Goal: Task Accomplishment & Management: Complete application form

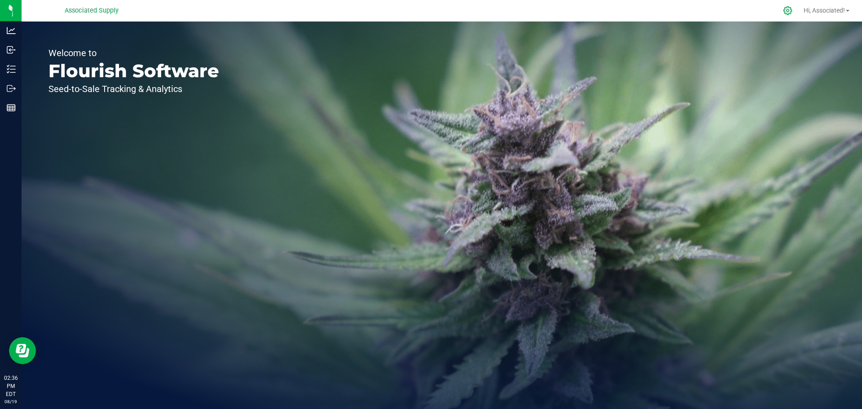
click at [784, 7] on icon at bounding box center [787, 10] width 9 height 9
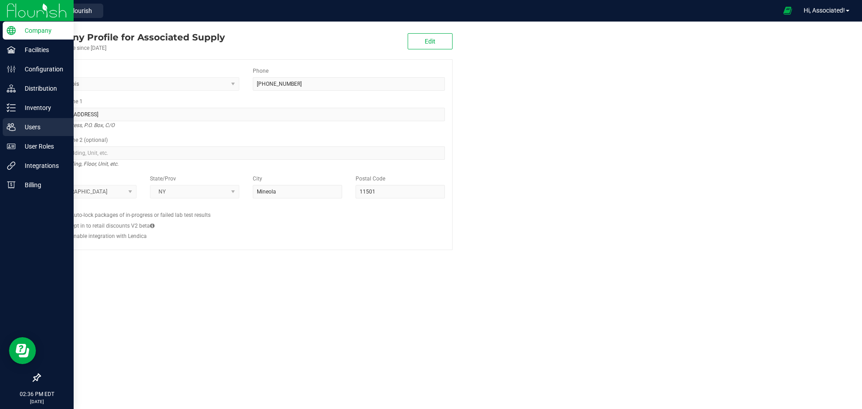
click at [31, 127] on p "Users" at bounding box center [43, 127] width 54 height 11
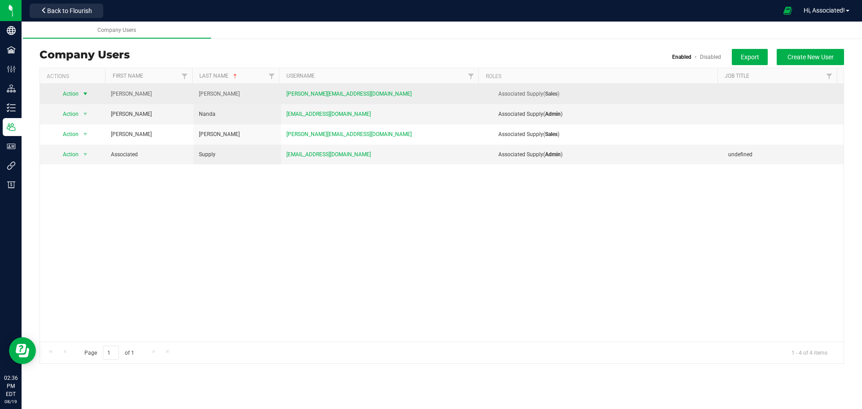
click at [86, 92] on span "select" at bounding box center [85, 93] width 7 height 7
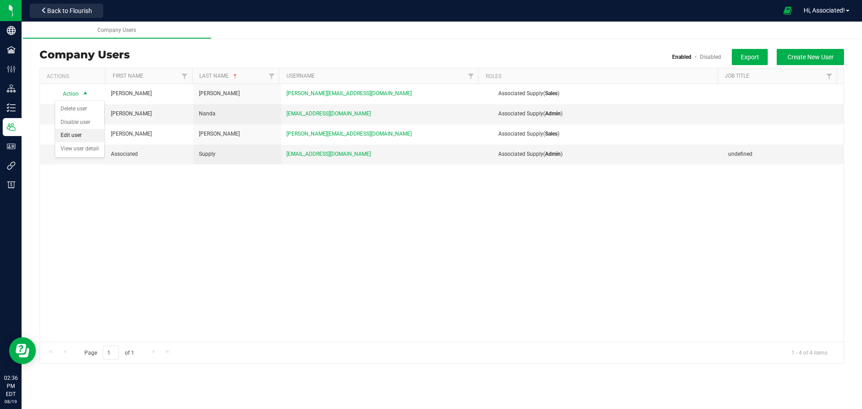
click at [79, 135] on li "Edit user" at bounding box center [79, 135] width 49 height 13
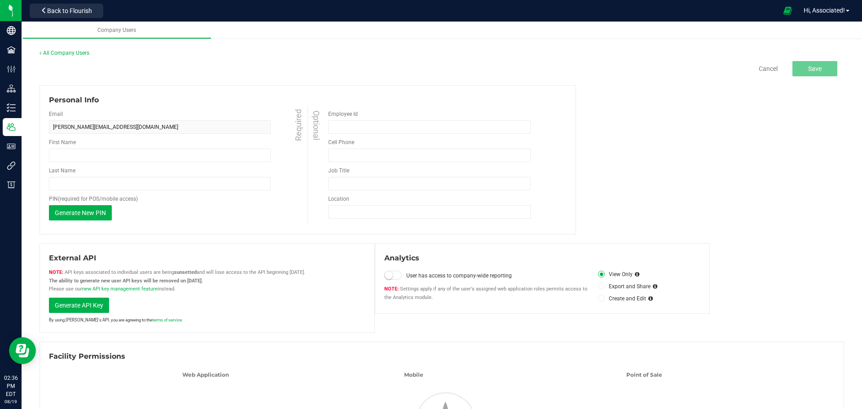
type input "[PERSON_NAME]"
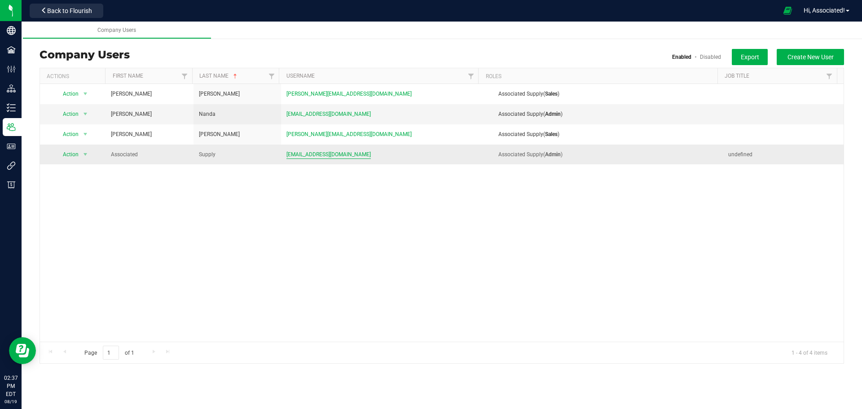
click at [313, 153] on span "[EMAIL_ADDRESS][DOMAIN_NAME]" at bounding box center [328, 154] width 84 height 9
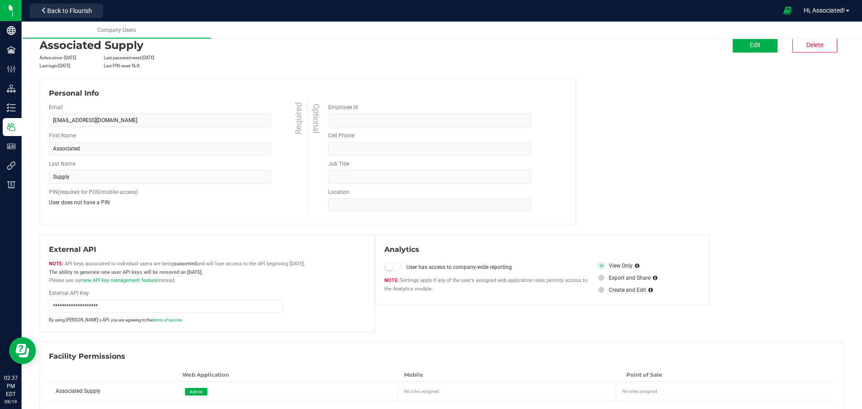
scroll to position [35, 0]
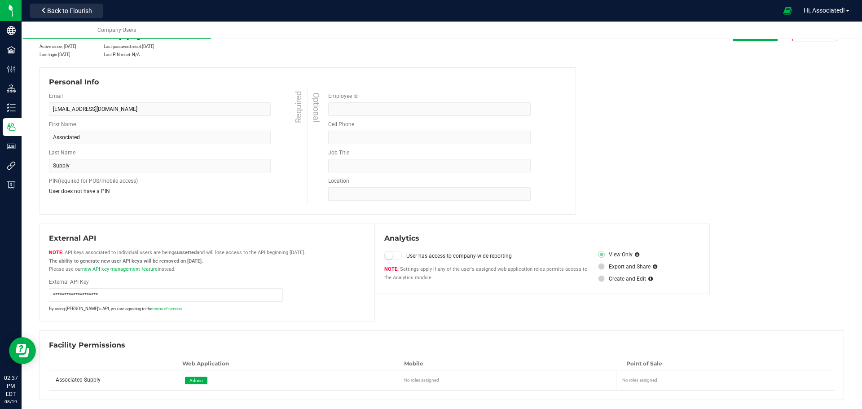
click at [600, 279] on icon at bounding box center [602, 279] width 4 height 0
click at [390, 254] on span at bounding box center [393, 255] width 18 height 9
click at [395, 255] on span at bounding box center [393, 255] width 18 height 9
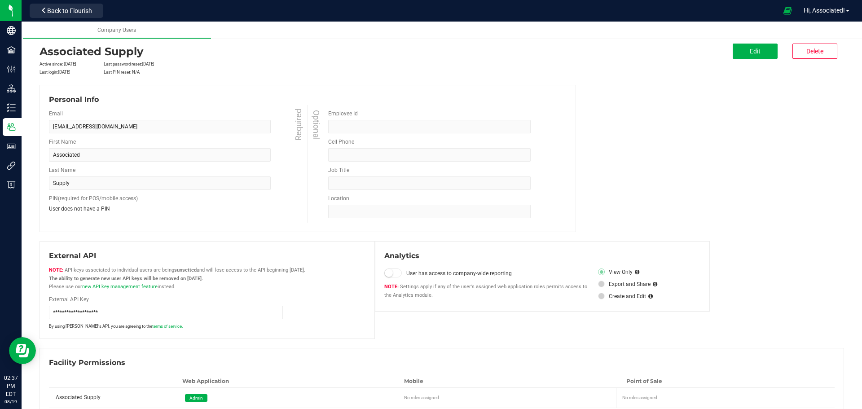
scroll to position [0, 0]
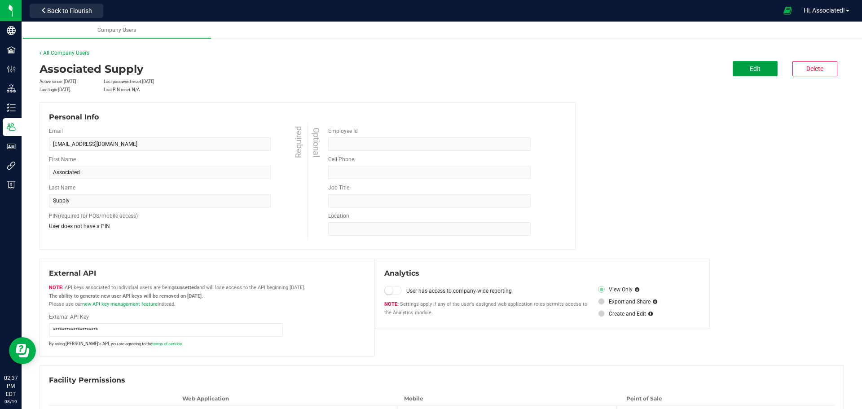
click at [752, 73] on button "Edit" at bounding box center [754, 68] width 45 height 15
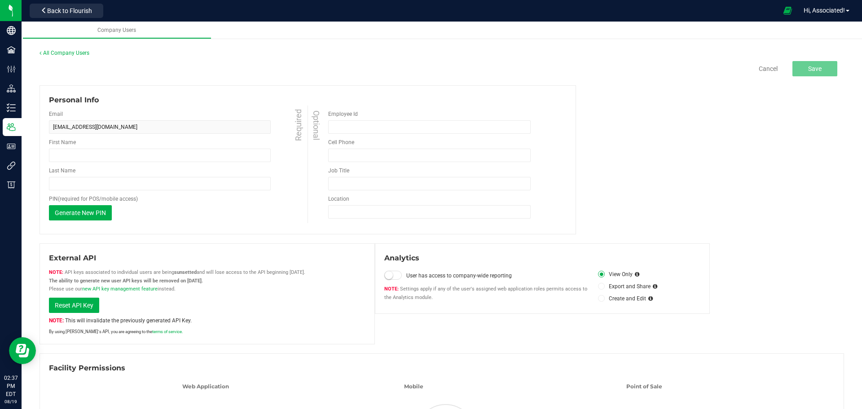
type input "Associated"
type input "Supply"
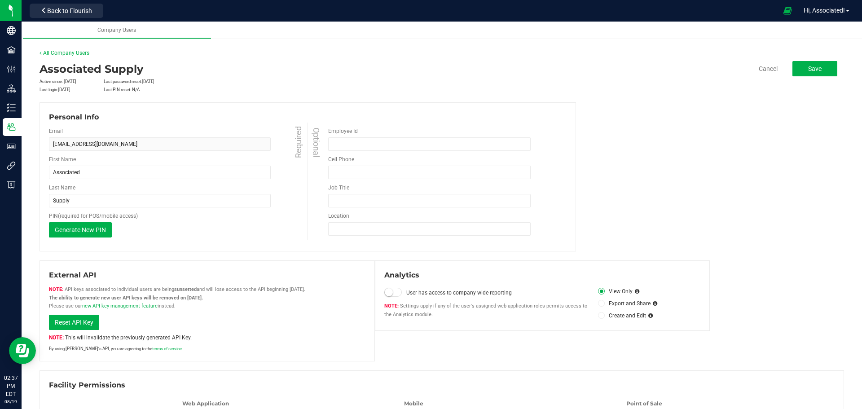
click at [394, 293] on span at bounding box center [393, 292] width 18 height 9
click at [810, 70] on span "Save" at bounding box center [814, 68] width 13 height 7
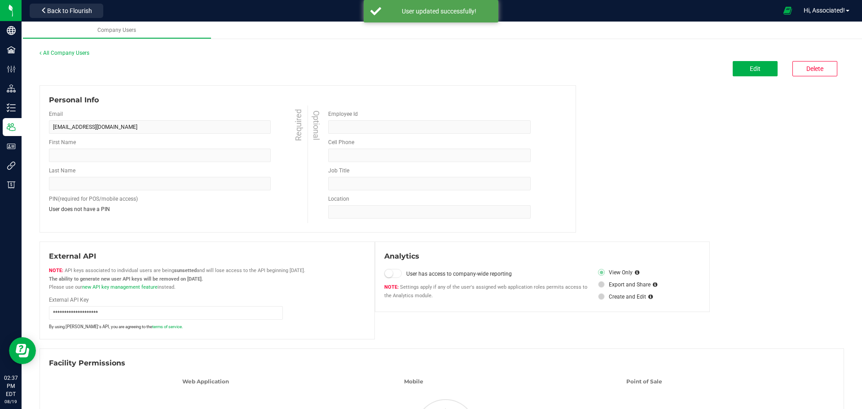
type input "Associated"
type input "Supply"
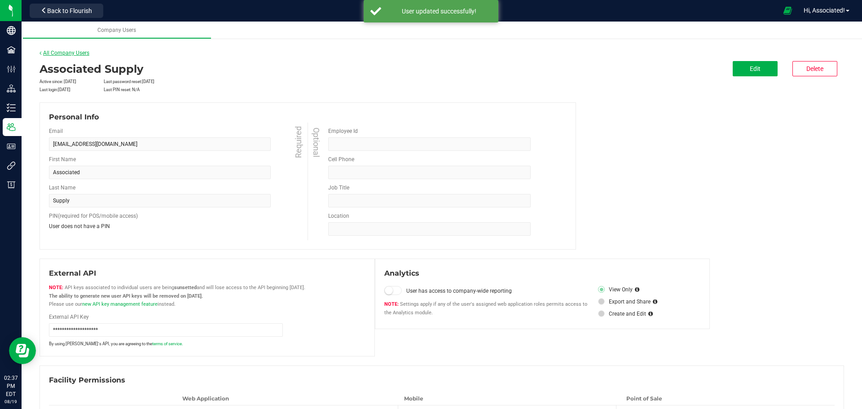
click at [57, 53] on link "All Company Users" at bounding box center [64, 53] width 50 height 6
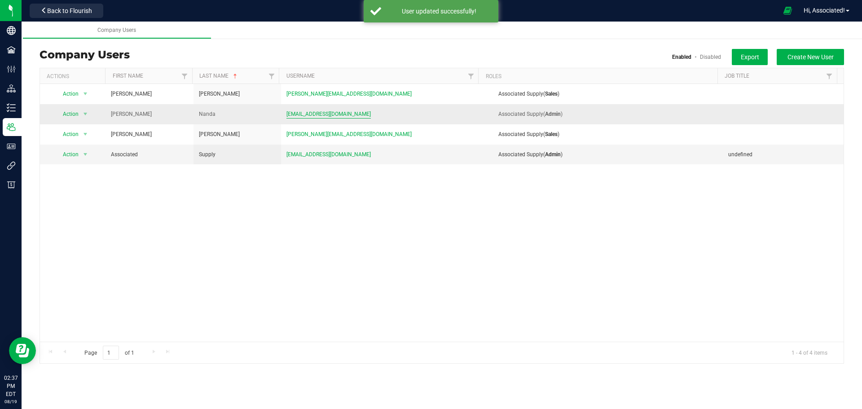
click at [298, 116] on span "[EMAIL_ADDRESS][DOMAIN_NAME]" at bounding box center [328, 114] width 84 height 9
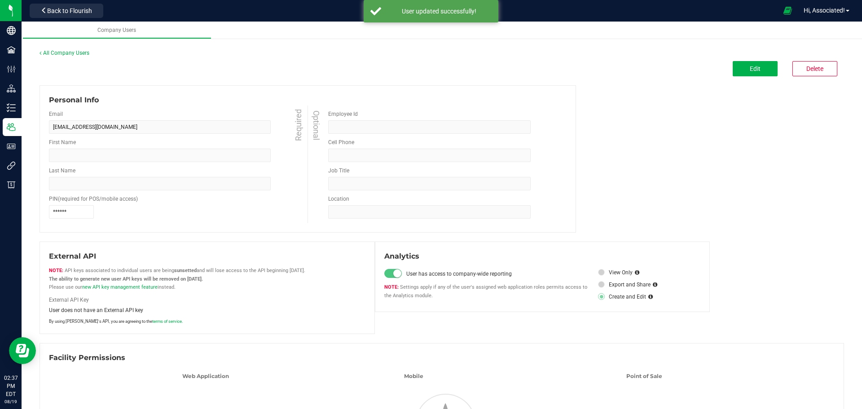
type input "[PERSON_NAME]"
type input "Nanda"
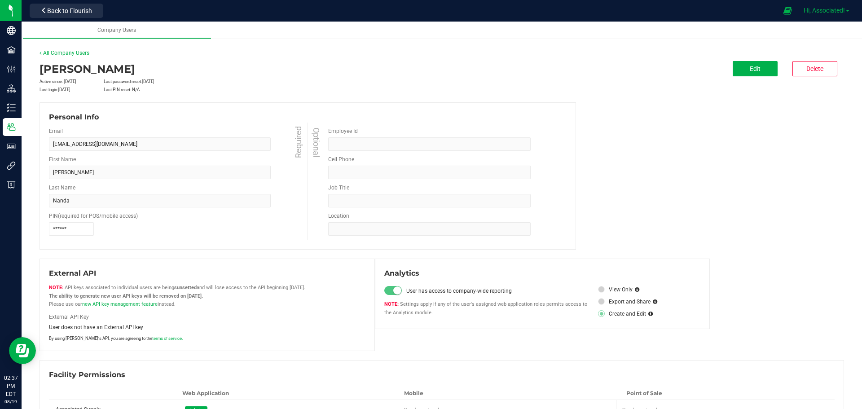
click at [846, 10] on span at bounding box center [847, 11] width 4 height 2
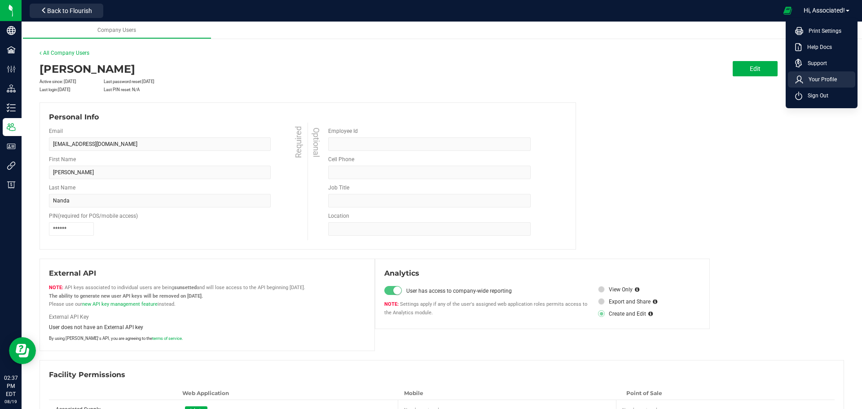
click at [817, 81] on span "Your Profile" at bounding box center [820, 79] width 34 height 9
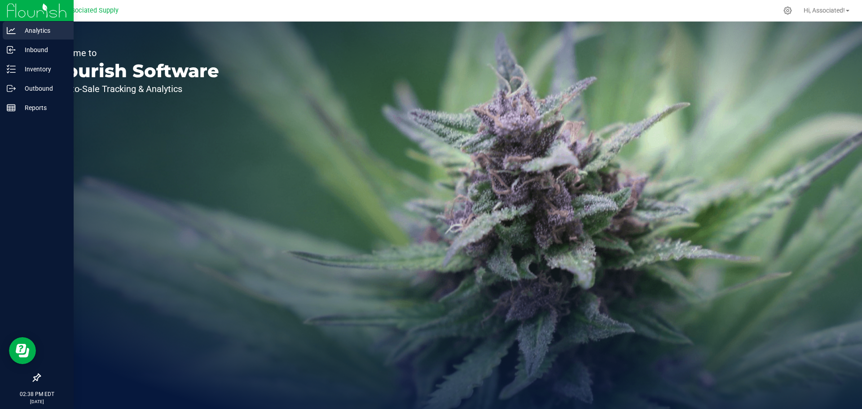
click at [35, 28] on p "Analytics" at bounding box center [43, 30] width 54 height 11
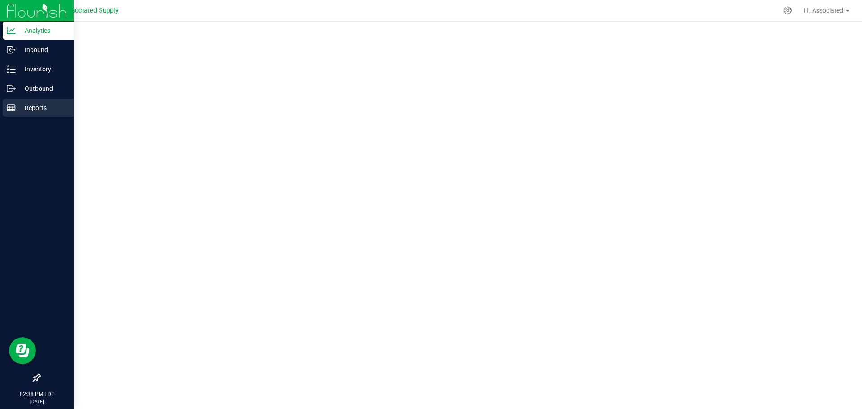
click at [39, 111] on p "Reports" at bounding box center [43, 107] width 54 height 11
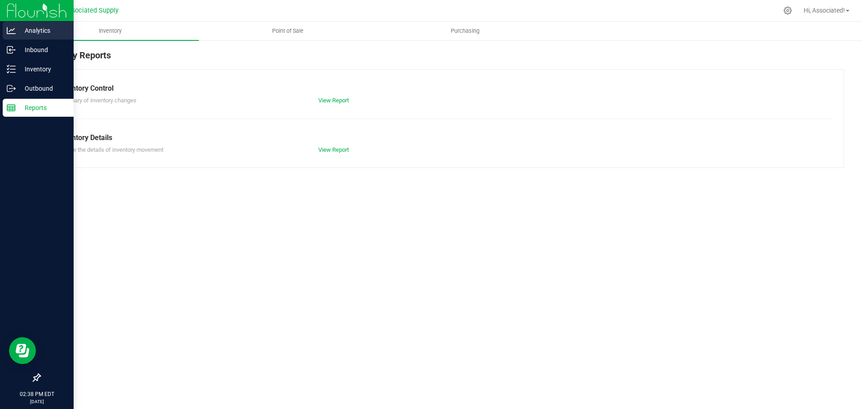
click at [49, 33] on p "Analytics" at bounding box center [43, 30] width 54 height 11
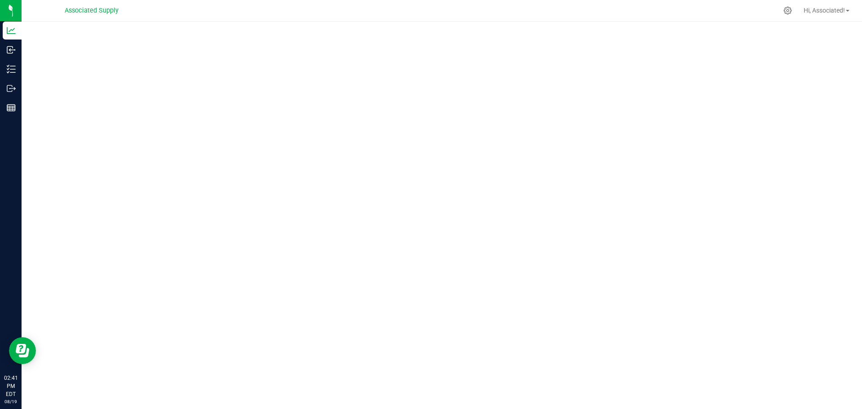
click at [845, 5] on div "Hi, Associated!" at bounding box center [826, 11] width 53 height 16
click at [793, 7] on div at bounding box center [787, 10] width 22 height 19
click at [784, 10] on icon at bounding box center [787, 10] width 9 height 9
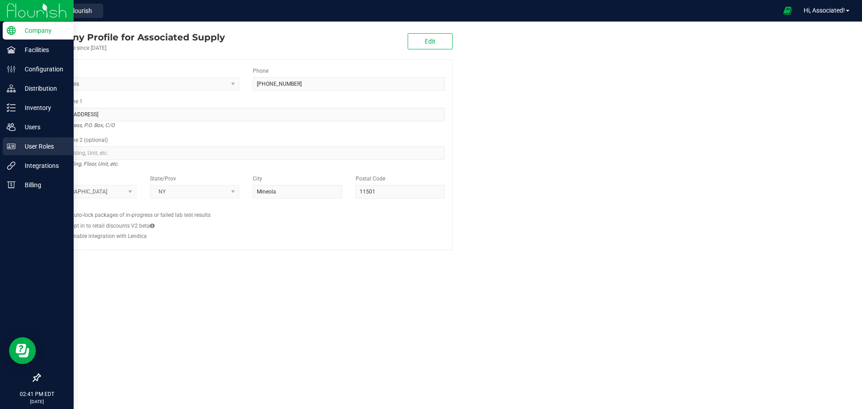
click at [39, 150] on p "User Roles" at bounding box center [43, 146] width 54 height 11
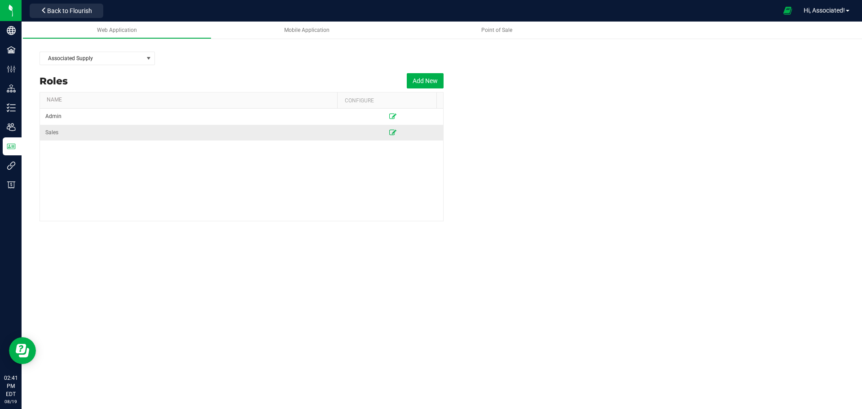
click at [389, 133] on icon at bounding box center [392, 132] width 7 height 5
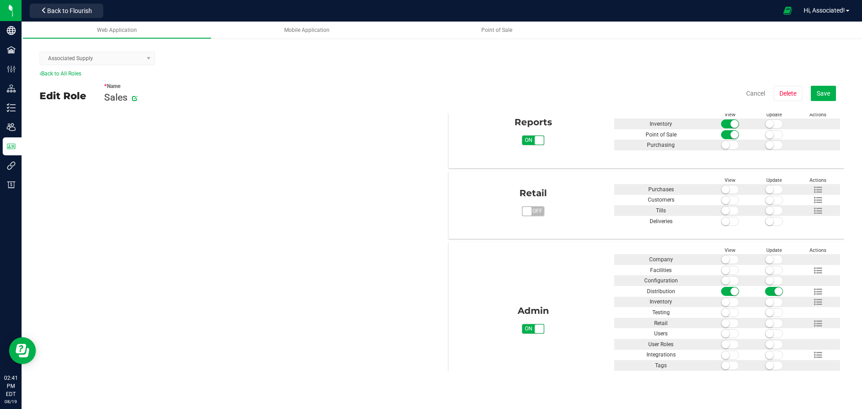
scroll to position [478, 0]
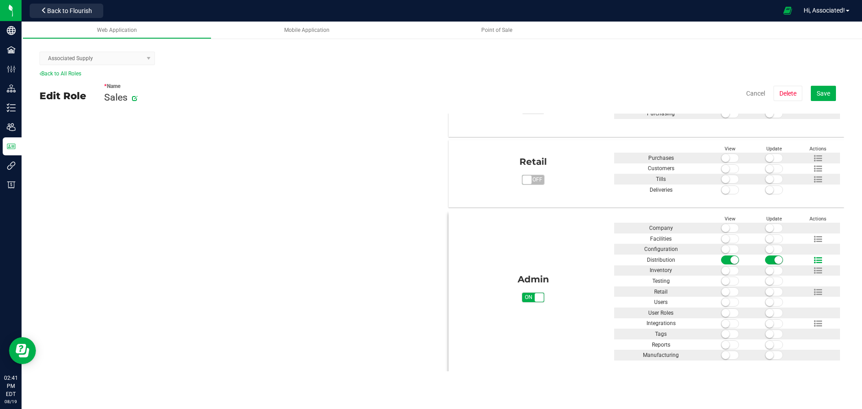
click at [814, 258] on icon at bounding box center [818, 260] width 8 height 8
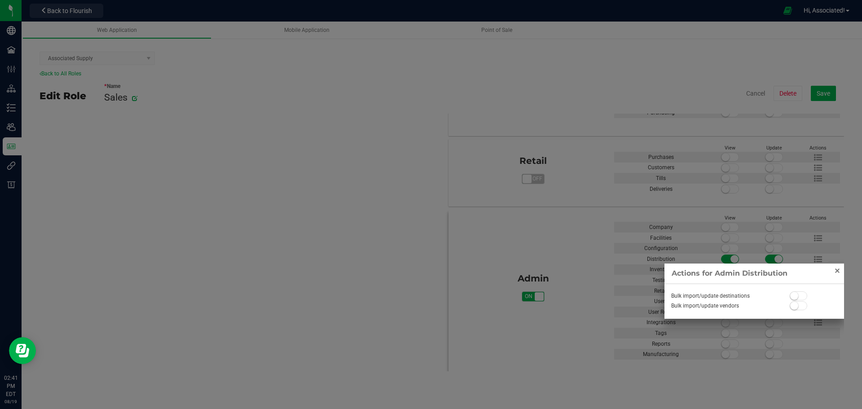
click at [840, 268] on link "Close" at bounding box center [837, 270] width 11 height 11
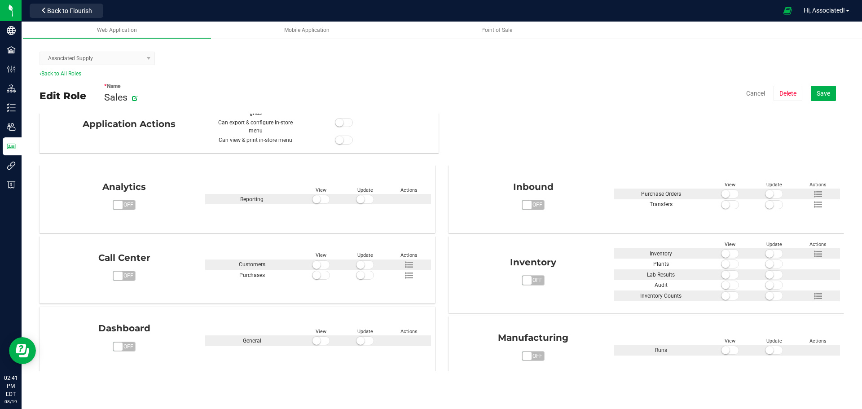
scroll to position [0, 0]
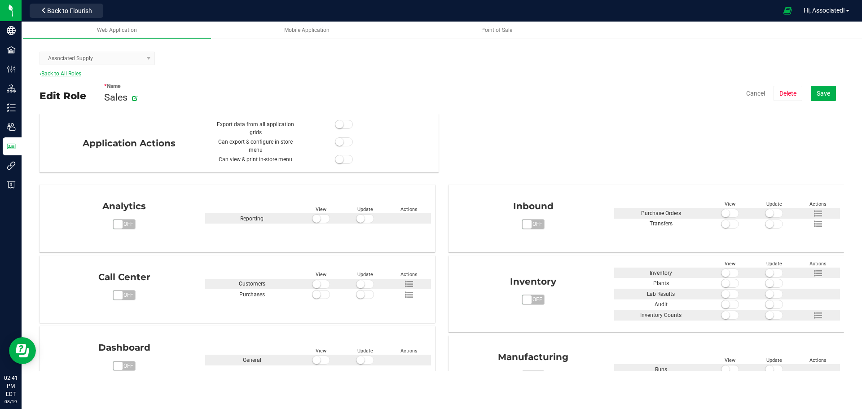
click at [79, 74] on link "Back to All Roles" at bounding box center [60, 73] width 42 height 6
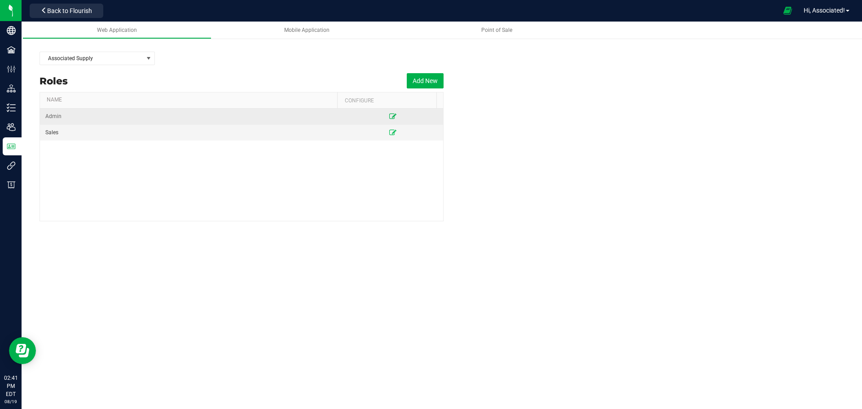
click at [389, 114] on icon at bounding box center [392, 116] width 7 height 5
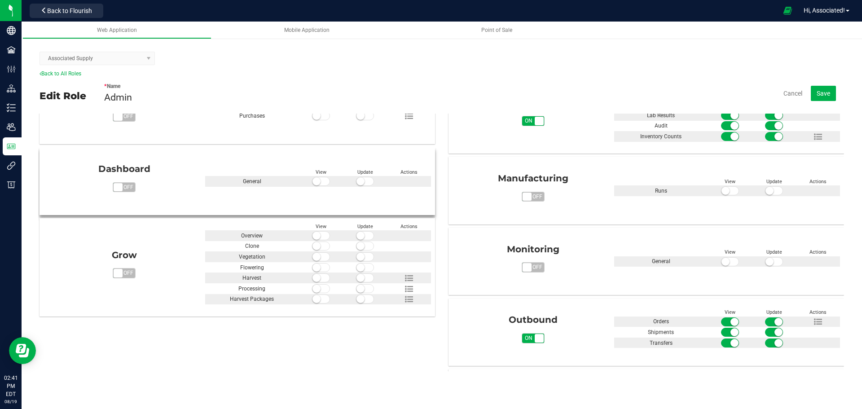
scroll to position [180, 0]
click at [129, 190] on span "off" at bounding box center [128, 186] width 13 height 9
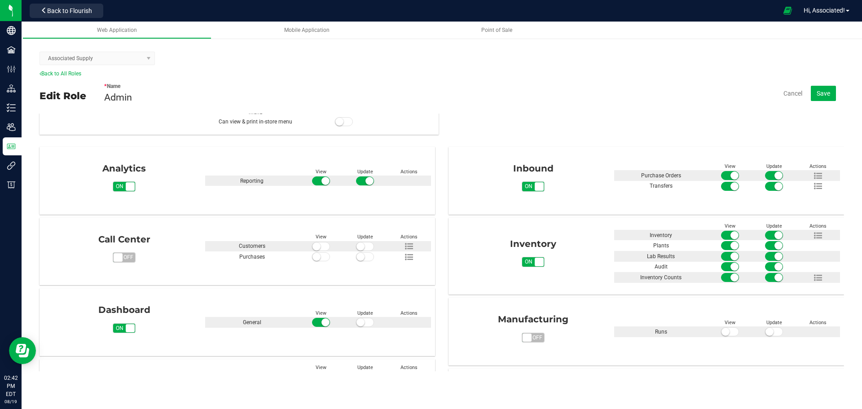
scroll to position [0, 0]
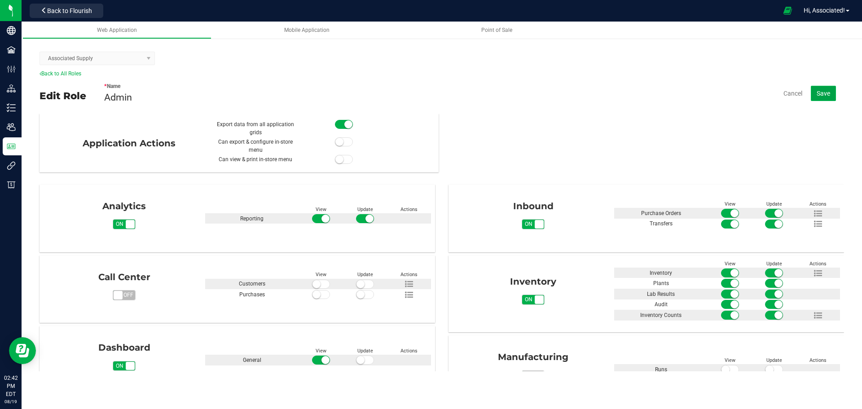
click at [828, 89] on button "Save" at bounding box center [822, 93] width 25 height 15
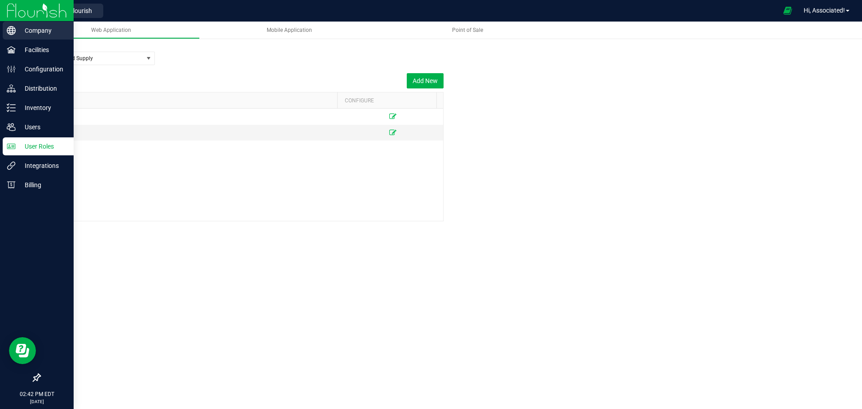
click at [36, 31] on p "Company" at bounding box center [43, 30] width 54 height 11
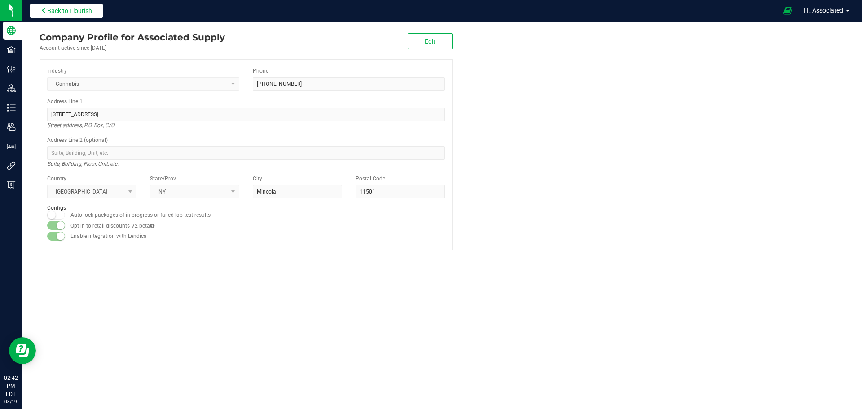
click at [94, 9] on button "Back to Flourish" at bounding box center [67, 11] width 74 height 14
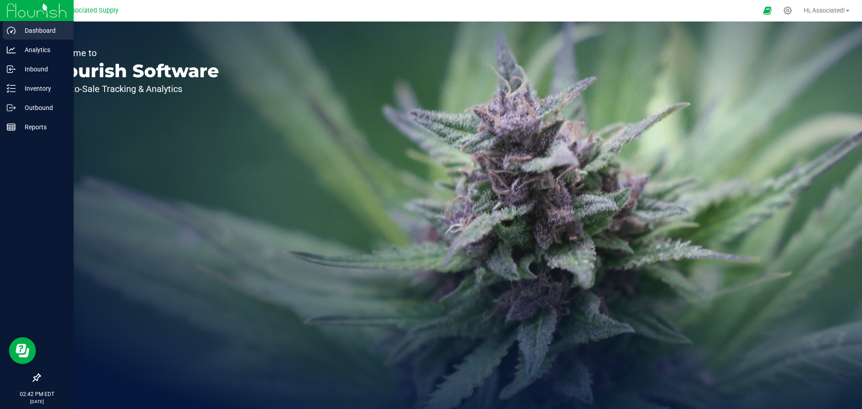
click at [35, 31] on p "Dashboard" at bounding box center [43, 30] width 54 height 11
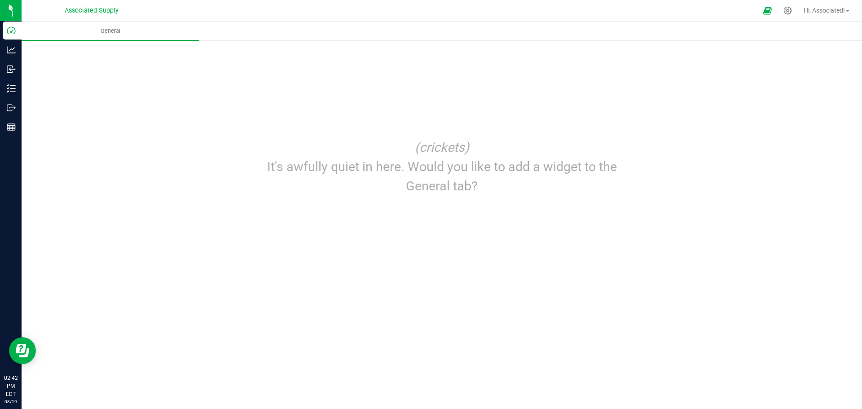
click at [451, 164] on p "It's awfully quiet in here. Would you like to add a widget to the General tab?" at bounding box center [442, 176] width 386 height 39
click at [765, 12] on icon at bounding box center [766, 10] width 9 height 10
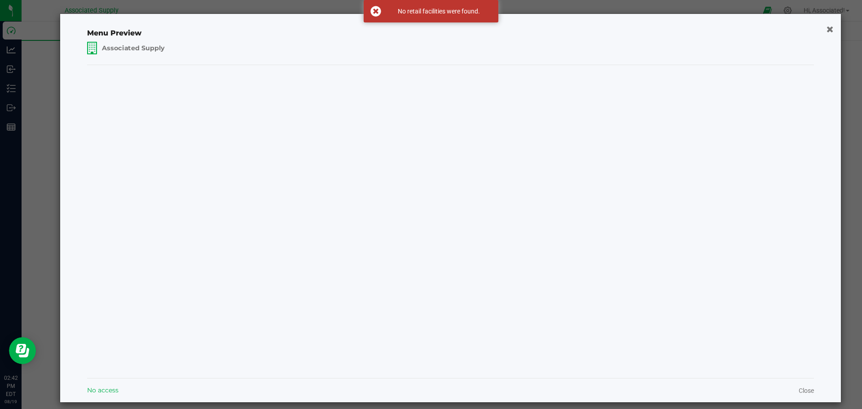
click at [112, 46] on span "Associated Supply" at bounding box center [133, 48] width 63 height 9
click at [180, 77] on div "Associated Supply" at bounding box center [155, 73] width 134 height 30
click at [141, 71] on span "Associated Supply" at bounding box center [133, 72] width 76 height 9
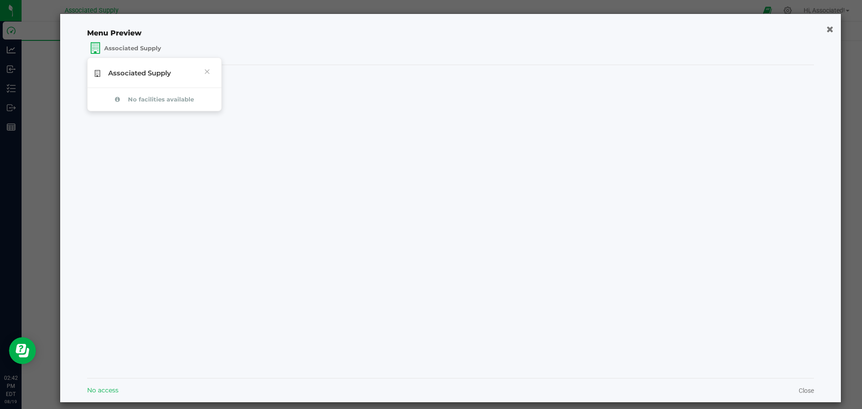
click at [814, 29] on div "Menu Preview Associated Supply Associated Supply No facilities available No acc…" at bounding box center [450, 208] width 781 height 388
click at [826, 31] on icon "button" at bounding box center [829, 29] width 7 height 9
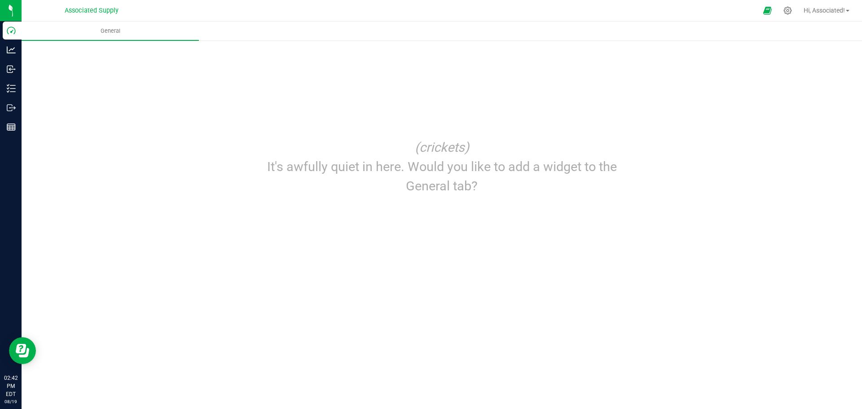
click at [446, 146] on icon "(crickets)" at bounding box center [442, 147] width 54 height 15
drag, startPoint x: 417, startPoint y: 175, endPoint x: 505, endPoint y: 213, distance: 96.1
click at [520, 198] on div "(crickets) It's awfully quiet in here. Would you like to add a widget to the Ge…" at bounding box center [442, 167] width 402 height 74
click at [826, 9] on span "Hi, Associated!" at bounding box center [823, 10] width 41 height 7
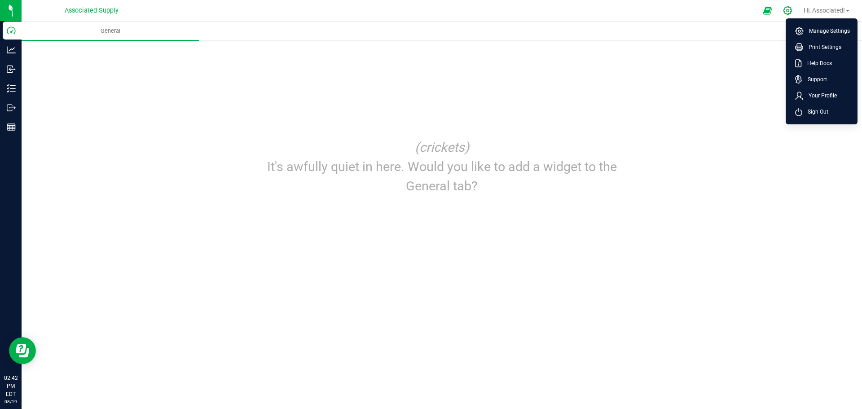
click at [774, 9] on nav "Associated Supply Hi, Associated! Manage Settings Print Settings Help Docs Supp…" at bounding box center [442, 11] width 840 height 22
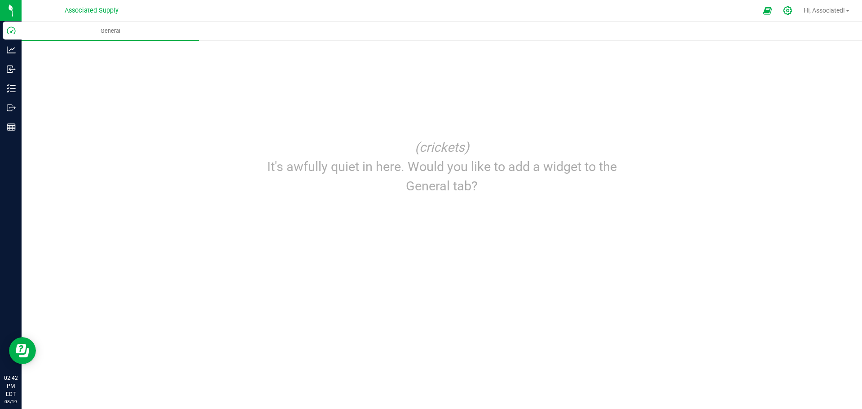
click at [783, 6] on icon at bounding box center [787, 10] width 9 height 9
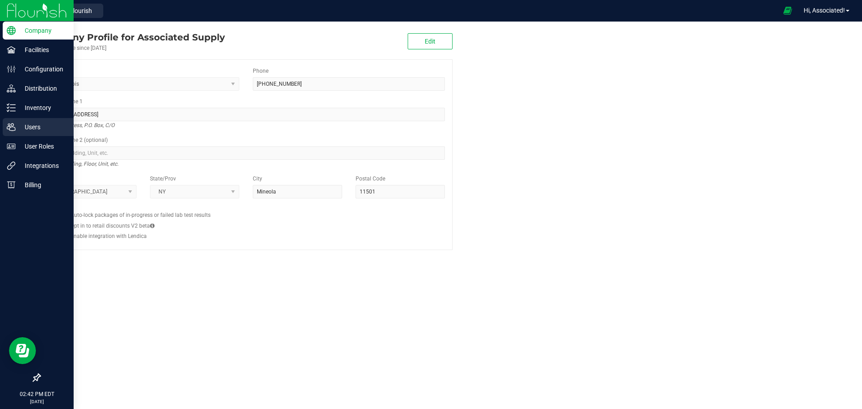
click at [37, 131] on p "Users" at bounding box center [43, 127] width 54 height 11
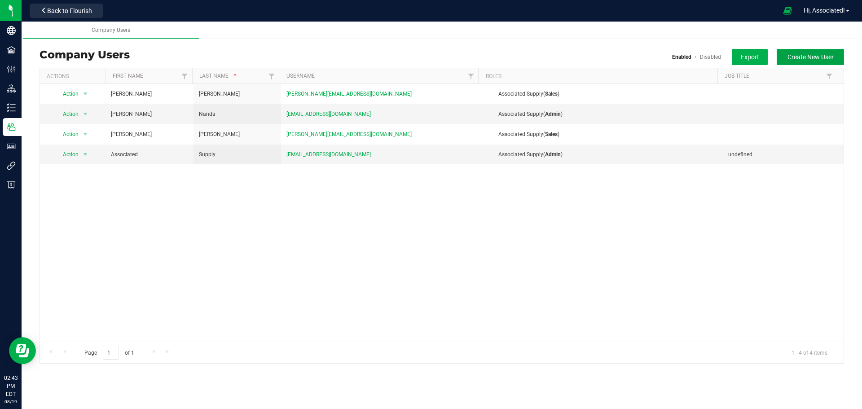
click at [827, 50] on button "Create New User" at bounding box center [809, 57] width 67 height 16
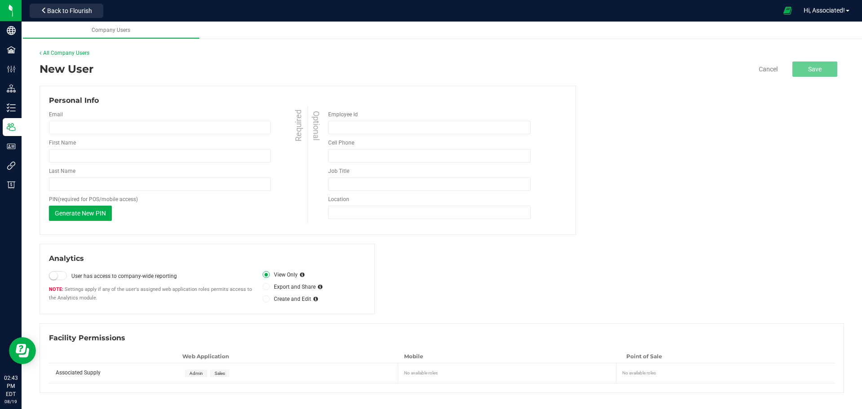
click at [125, 117] on div "Email Required" at bounding box center [179, 122] width 261 height 24
click at [123, 128] on input "email" at bounding box center [160, 127] width 222 height 13
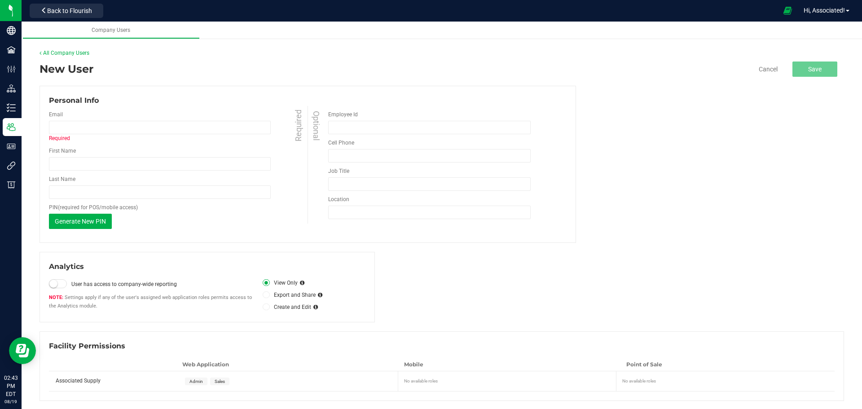
click at [100, 156] on div "First Name Required" at bounding box center [179, 159] width 261 height 24
click at [96, 164] on input "First Name" at bounding box center [160, 163] width 222 height 13
paste input "Brett Benedict"
click at [84, 162] on input "Brett Benedict" at bounding box center [160, 163] width 222 height 13
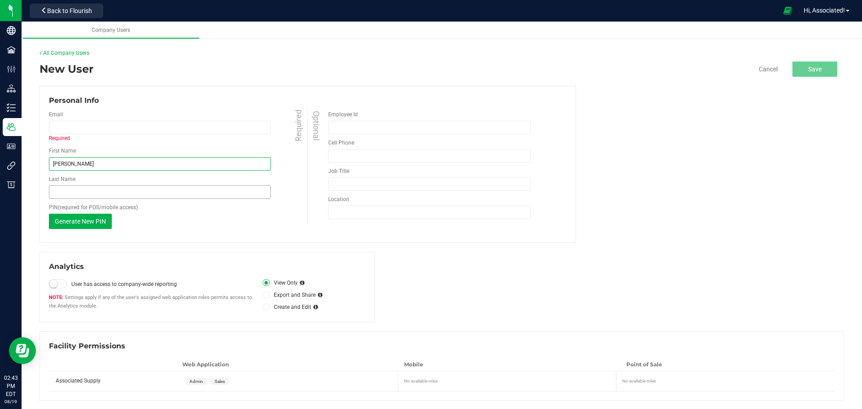
type input "Brett"
click at [83, 194] on input "Last Name" at bounding box center [160, 191] width 222 height 13
paste input "Benedict"
type input "Benedict"
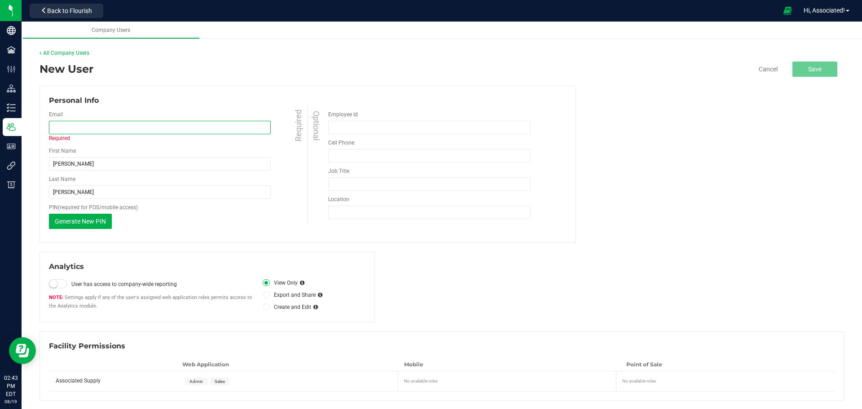
click at [77, 121] on input "email" at bounding box center [160, 127] width 222 height 13
paste input "brett@eurekavapor.com"
type input "brett@eurekavapor.com"
click at [218, 107] on div "Email brett@eurekavapor.com Required First Name Brett Required Last Name Benedi…" at bounding box center [178, 169] width 258 height 127
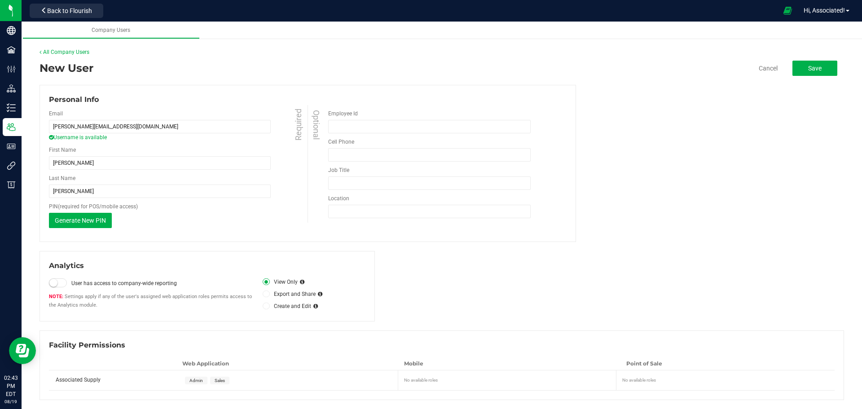
click at [196, 381] on span "Admin" at bounding box center [195, 380] width 13 height 5
click at [225, 378] on span "Sales" at bounding box center [219, 381] width 19 height 8
click at [194, 381] on span "Admin" at bounding box center [195, 380] width 13 height 5
click at [808, 65] on span "Save" at bounding box center [814, 68] width 13 height 7
